Goal: Understand process/instructions: Learn how to perform a task or action

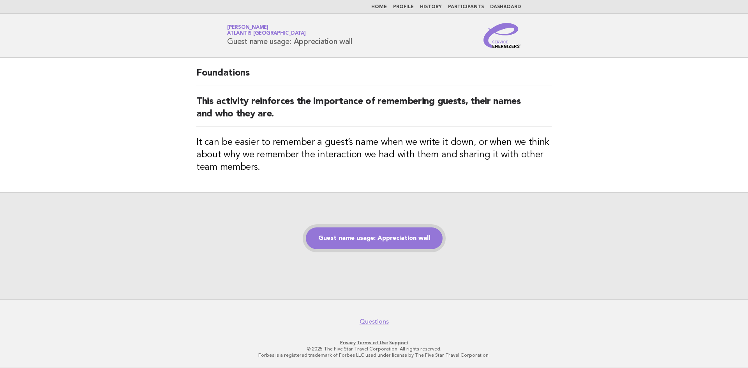
click at [369, 241] on link "Guest name usage: Appreciation wall" at bounding box center [374, 238] width 137 height 22
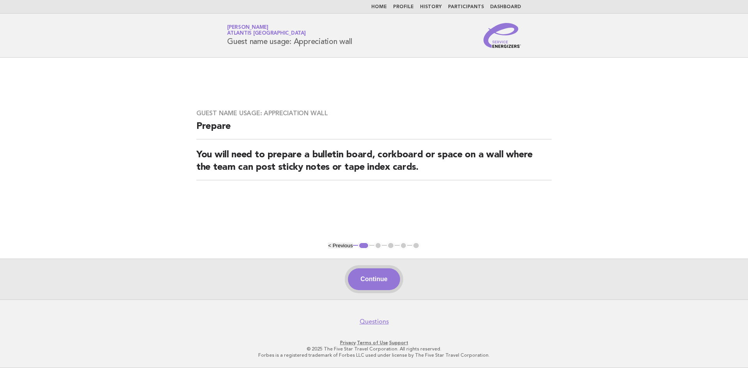
click at [370, 281] on button "Continue" at bounding box center [374, 279] width 52 height 22
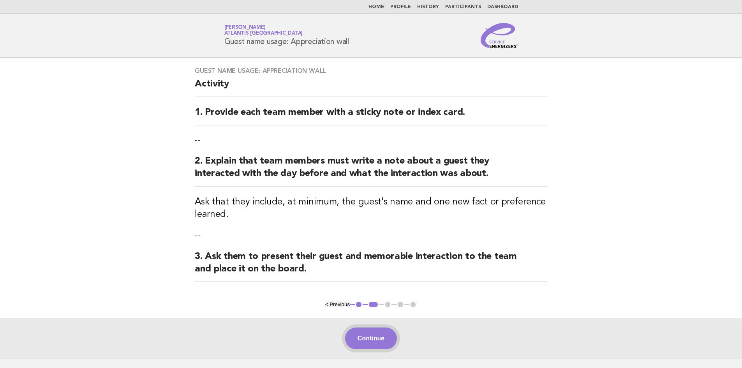
click at [367, 337] on button "Continue" at bounding box center [371, 339] width 52 height 22
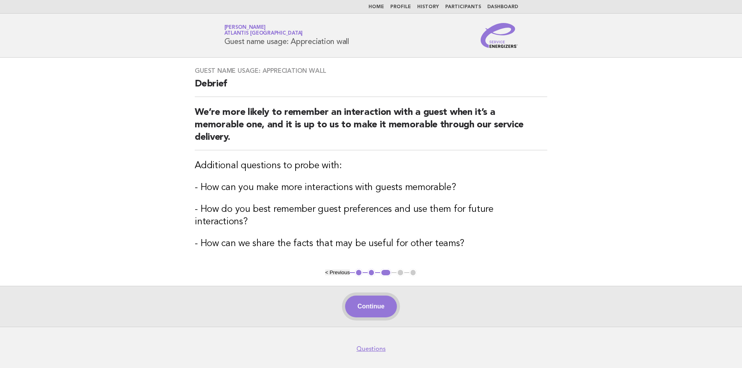
click at [378, 296] on button "Continue" at bounding box center [371, 307] width 52 height 22
